Goal: Task Accomplishment & Management: Manage account settings

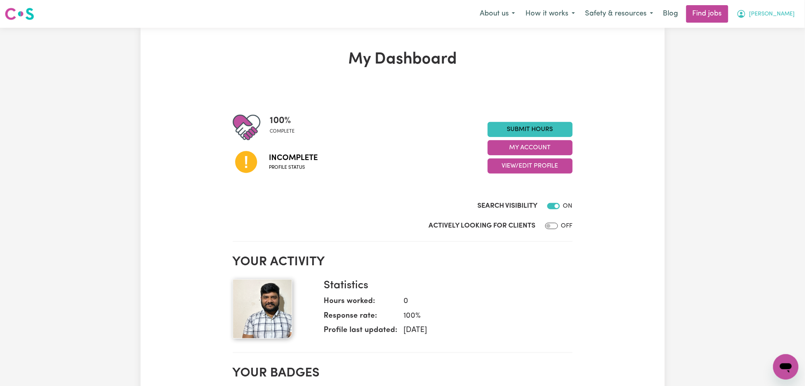
click at [772, 15] on span "[PERSON_NAME]" at bounding box center [772, 14] width 46 height 9
click at [754, 59] on link "Logout" at bounding box center [768, 60] width 63 height 15
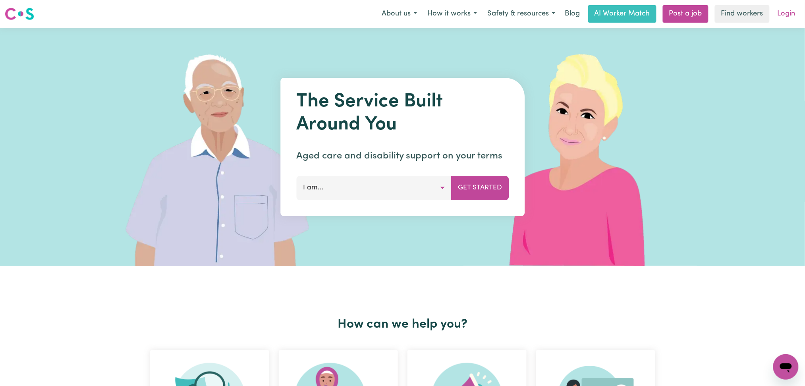
click at [775, 13] on link "Login" at bounding box center [786, 13] width 27 height 17
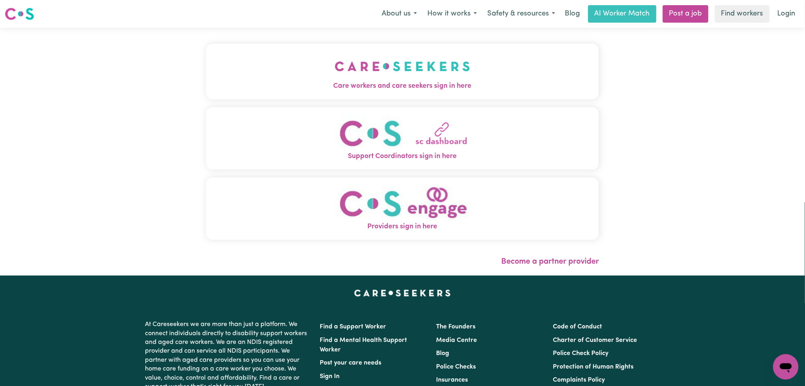
click at [398, 60] on button "Care workers and care seekers sign in here" at bounding box center [402, 72] width 393 height 56
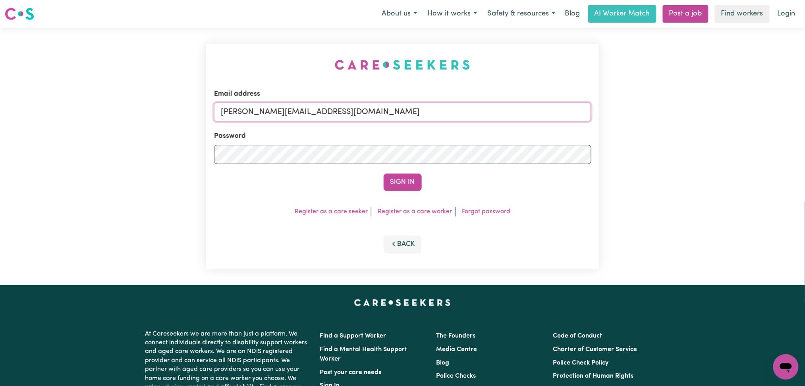
click at [328, 115] on input "[PERSON_NAME][EMAIL_ADDRESS][DOMAIN_NAME]" at bounding box center [402, 111] width 377 height 19
drag, startPoint x: 261, startPoint y: 109, endPoint x: 468, endPoint y: 113, distance: 206.9
click at [468, 113] on input "Superuser~[EMAIL_ADDRESS][DOMAIN_NAME]" at bounding box center [402, 111] width 377 height 19
drag, startPoint x: 274, startPoint y: 107, endPoint x: 263, endPoint y: 107, distance: 11.1
click at [263, 107] on input "Superuser~ [DOMAIN_NAME][EMAIL_ADDRESS][DOMAIN_NAME]" at bounding box center [402, 111] width 377 height 19
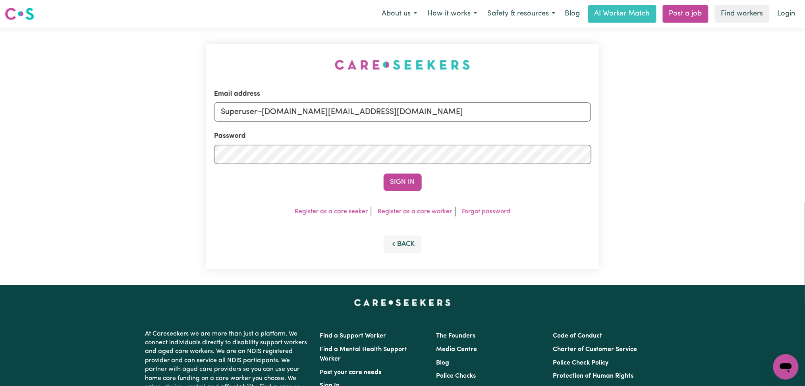
type input "Superuser~[DOMAIN_NAME][EMAIL_ADDRESS][DOMAIN_NAME]"
click at [384, 174] on button "Sign In" at bounding box center [403, 182] width 38 height 17
